Goal: Find specific page/section: Find specific page/section

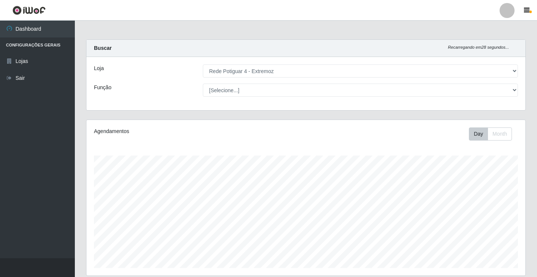
select select "78"
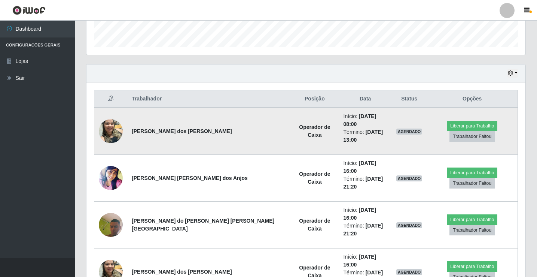
scroll to position [155, 439]
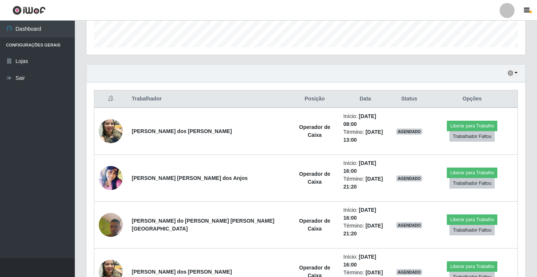
click at [507, 73] on div "Hoje 1 dia 3 dias 1 Semana Não encerrados" at bounding box center [305, 73] width 439 height 18
click at [514, 70] on button "button" at bounding box center [512, 73] width 10 height 9
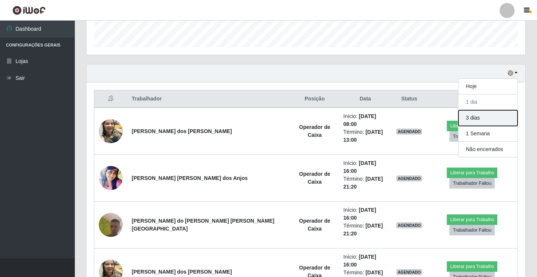
click at [482, 120] on button "3 dias" at bounding box center [487, 118] width 59 height 16
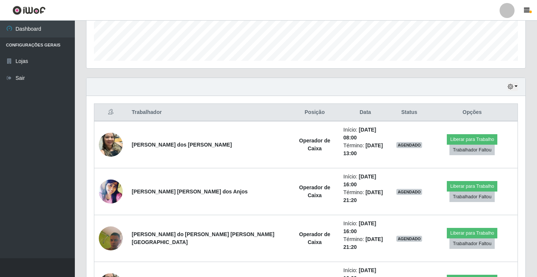
scroll to position [204, 0]
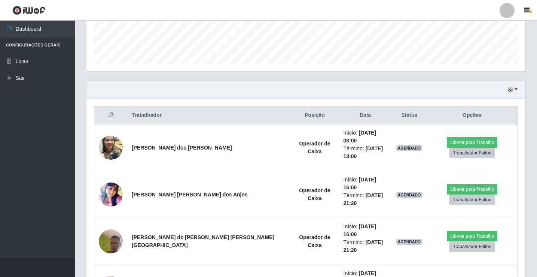
drag, startPoint x: 512, startPoint y: 95, endPoint x: 510, endPoint y: 86, distance: 8.4
click at [510, 90] on div "Hoje 1 dia 3 dias 1 Semana Não encerrados" at bounding box center [305, 90] width 439 height 18
click at [510, 86] on button "button" at bounding box center [512, 89] width 10 height 9
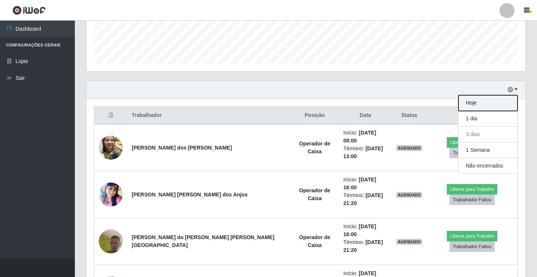
click at [507, 102] on button "Hoje" at bounding box center [487, 103] width 59 height 16
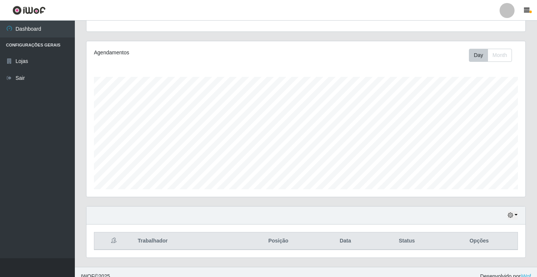
scroll to position [87, 0]
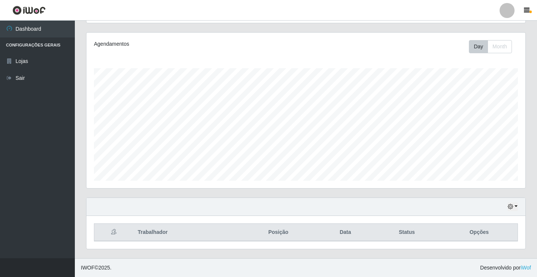
drag, startPoint x: 501, startPoint y: 205, endPoint x: 506, endPoint y: 206, distance: 4.7
click at [504, 206] on div "Hoje 1 dia 3 dias 1 Semana Não encerrados" at bounding box center [305, 207] width 439 height 18
click at [506, 206] on div "Hoje 1 dia 3 dias 1 Semana Não encerrados" at bounding box center [305, 207] width 439 height 18
click at [511, 205] on icon "button" at bounding box center [510, 206] width 5 height 5
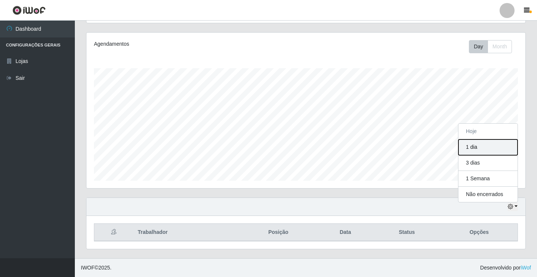
click at [483, 149] on button "1 dia" at bounding box center [487, 147] width 59 height 16
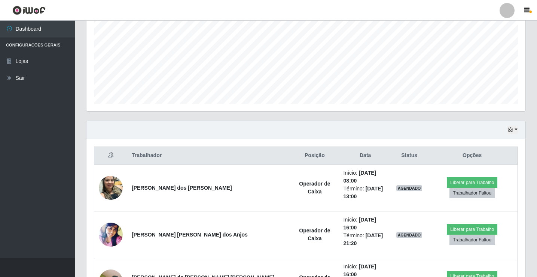
scroll to position [220, 0]
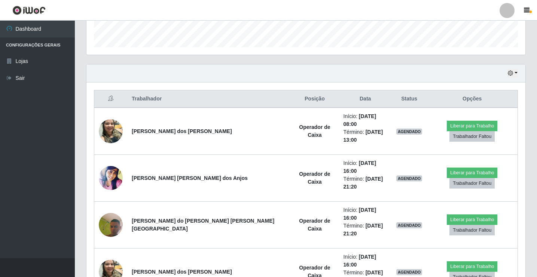
click at [506, 71] on div "Hoje 1 dia 3 dias 1 Semana Não encerrados" at bounding box center [305, 73] width 439 height 18
click at [509, 72] on icon "button" at bounding box center [510, 72] width 5 height 5
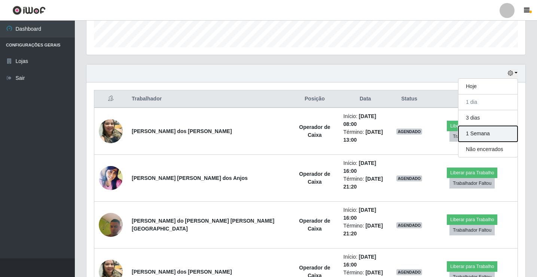
click at [482, 133] on button "1 Semana" at bounding box center [487, 134] width 59 height 16
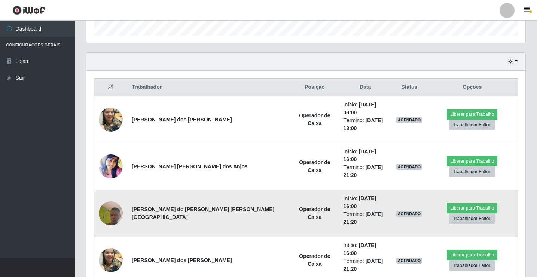
scroll to position [204, 0]
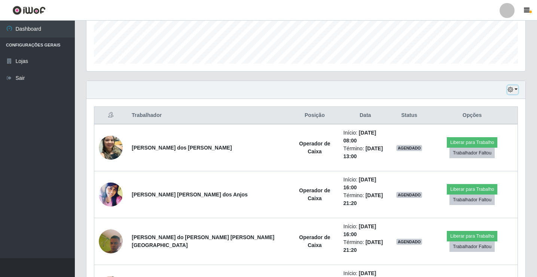
click at [510, 88] on icon "button" at bounding box center [510, 89] width 5 height 5
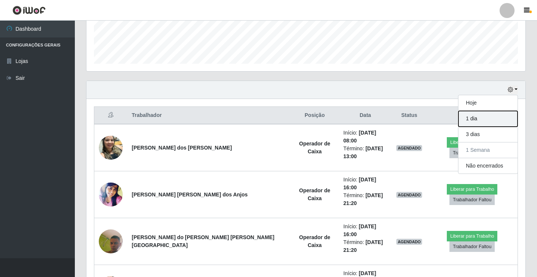
click at [471, 114] on button "1 dia" at bounding box center [487, 119] width 59 height 16
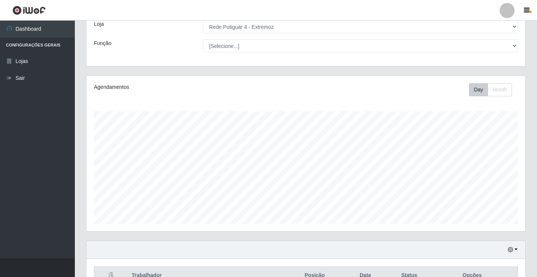
scroll to position [0, 0]
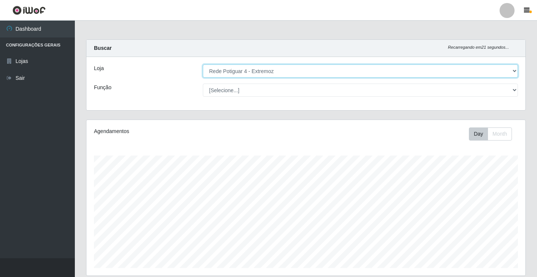
click at [480, 65] on select "[Selecione...] Rede Potiguar 4 - Extremoz" at bounding box center [360, 70] width 315 height 13
click at [203, 64] on select "[Selecione...] Rede Potiguar 4 - Extremoz" at bounding box center [360, 70] width 315 height 13
